Goal: Task Accomplishment & Management: Manage account settings

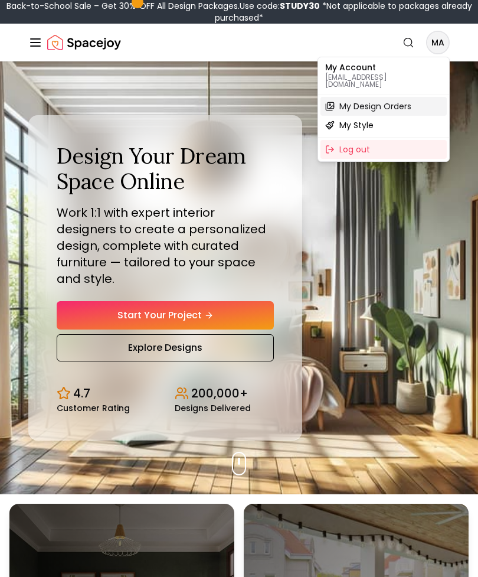
click at [357, 100] on span "My Design Orders" at bounding box center [376, 106] width 72 height 12
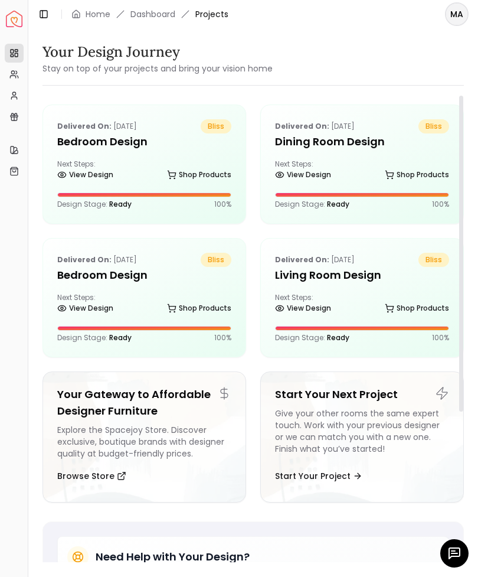
click at [141, 18] on link "Dashboard" at bounding box center [153, 14] width 45 height 12
click at [301, 477] on button "Start Your Project" at bounding box center [318, 476] width 87 height 24
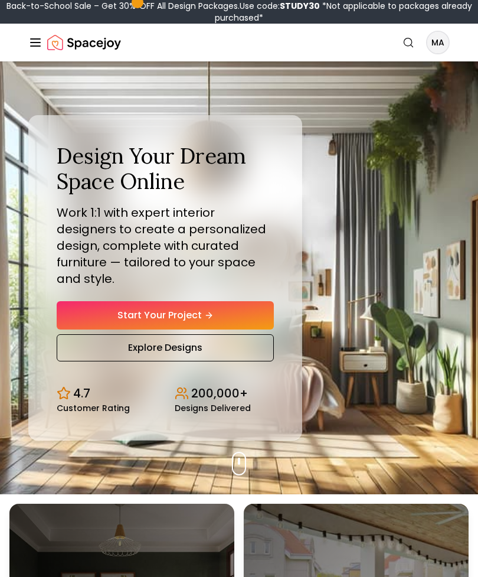
click at [37, 43] on line "Global" at bounding box center [35, 43] width 9 height 0
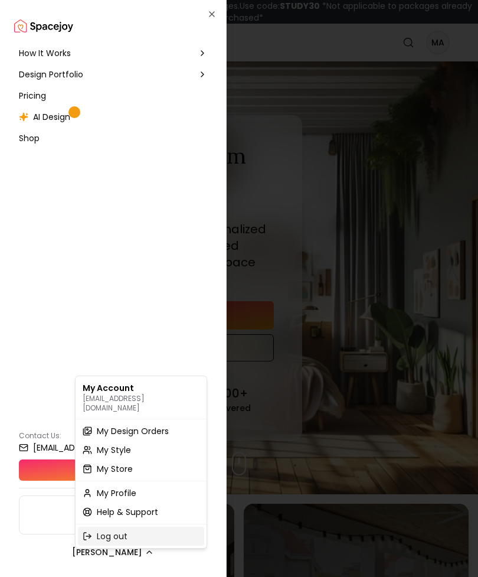
click at [105, 530] on span "Log out" at bounding box center [112, 536] width 31 height 12
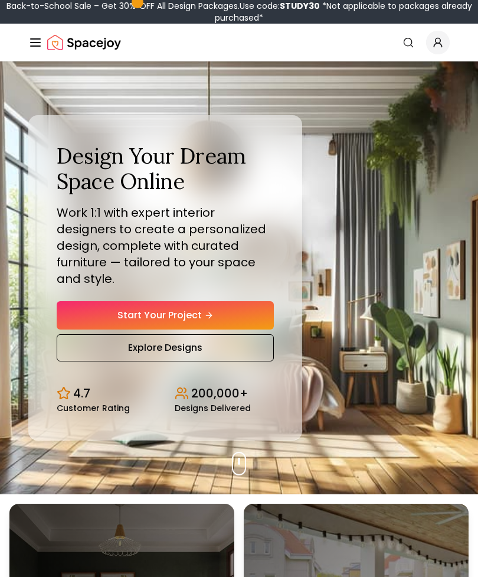
click at [431, 43] on span "Global" at bounding box center [438, 43] width 24 height 24
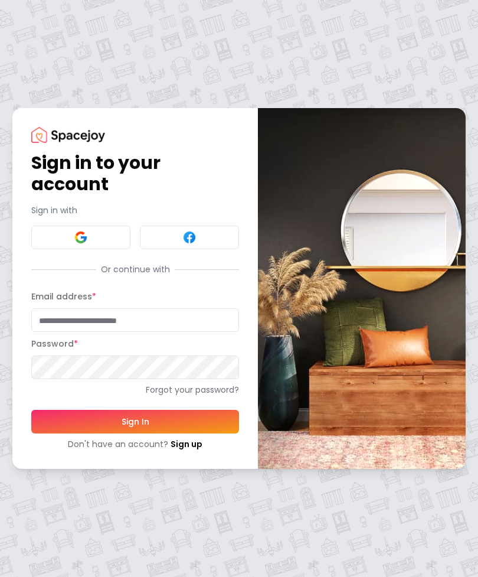
click at [54, 324] on input "Email address *" at bounding box center [135, 320] width 208 height 24
click at [63, 323] on input "Email address *" at bounding box center [135, 320] width 208 height 24
type input "**********"
